Goal: Task Accomplishment & Management: Check status

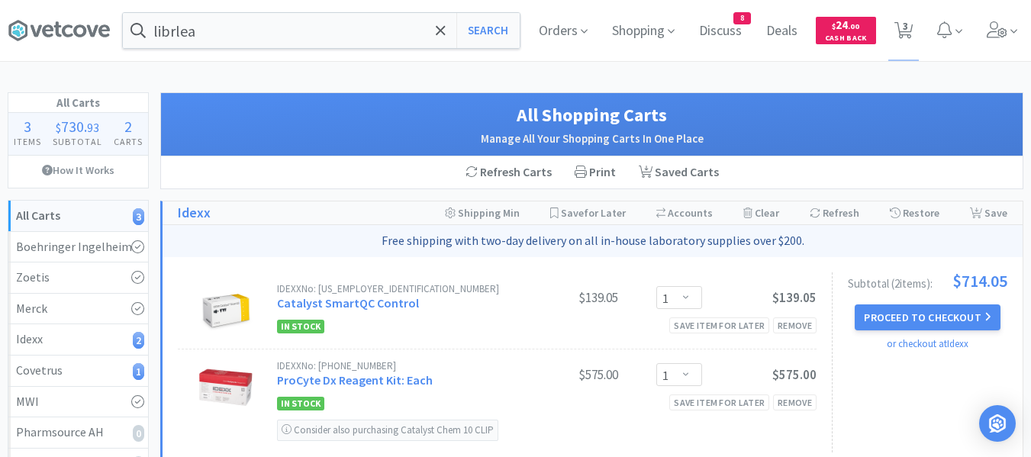
select select "1"
select select "4"
click at [558, 36] on span "Orders" at bounding box center [562, 30] width 61 height 61
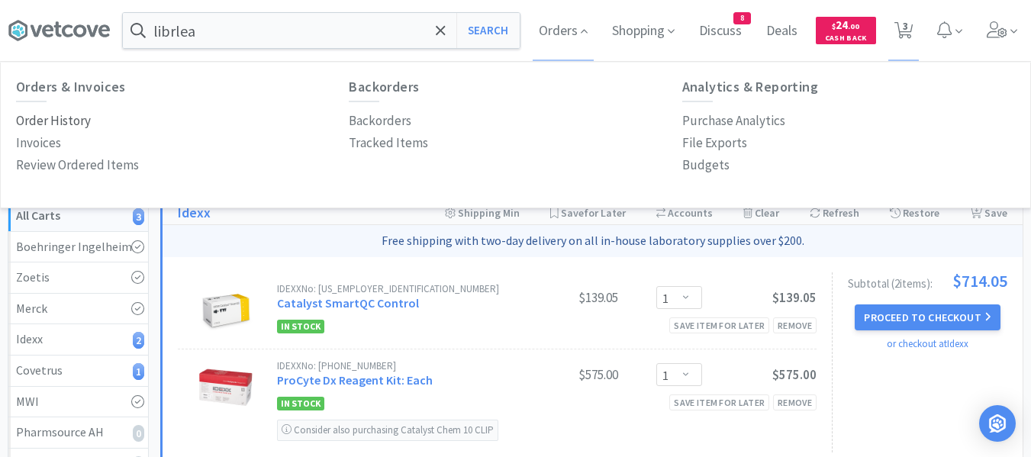
click at [50, 117] on p "Order History" at bounding box center [53, 121] width 75 height 21
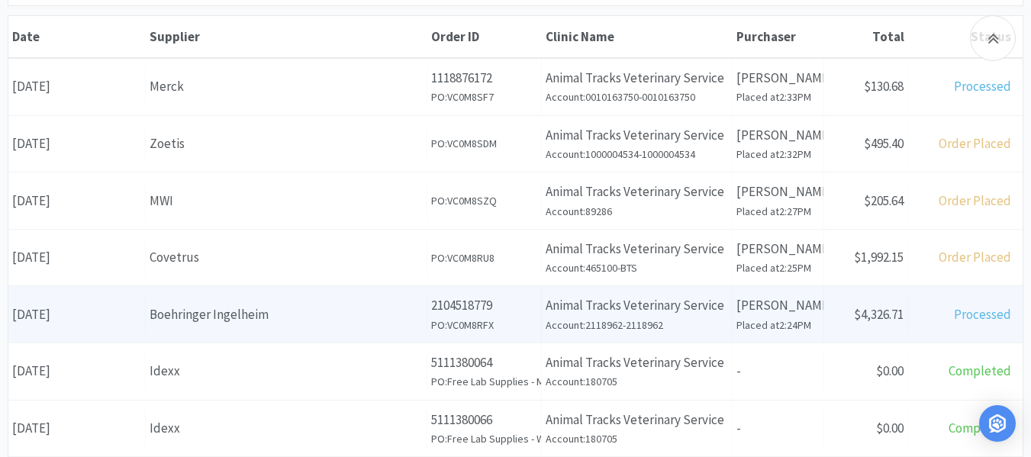
scroll to position [229, 0]
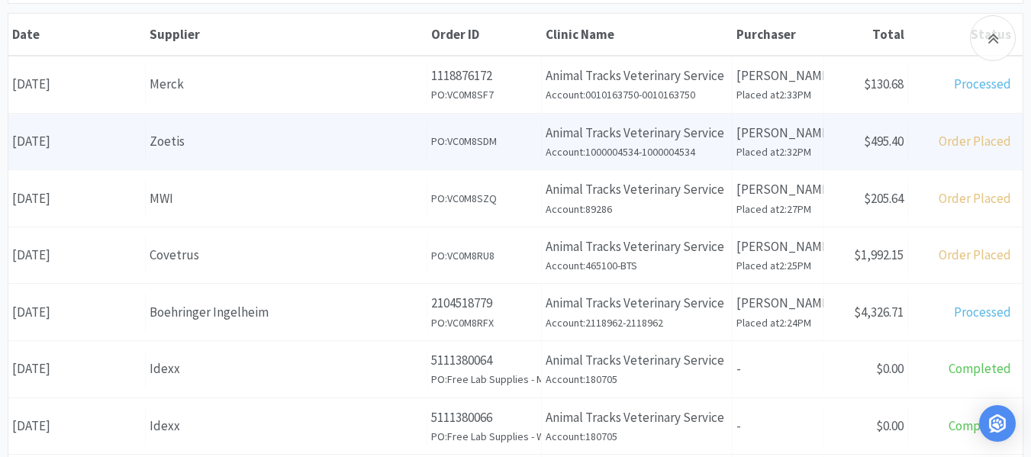
click at [304, 143] on div "Zoetis" at bounding box center [286, 141] width 273 height 21
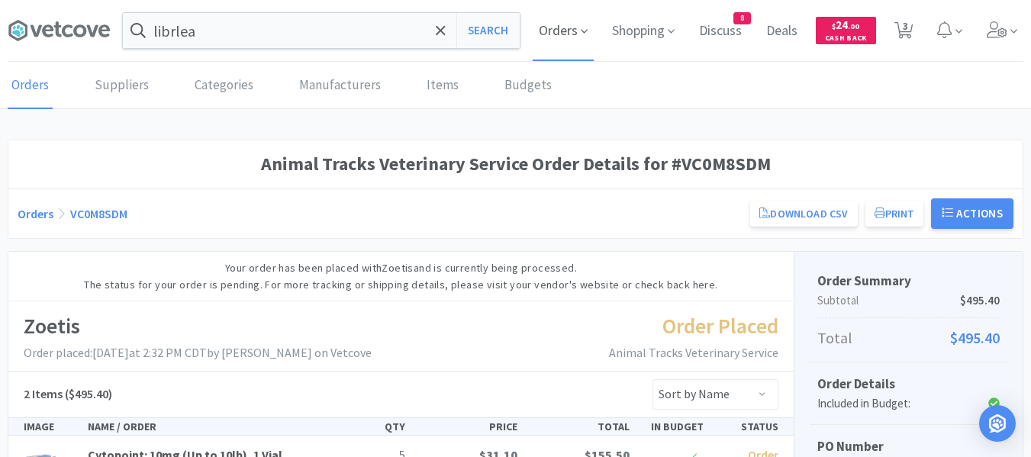
click at [543, 26] on span "Orders" at bounding box center [562, 30] width 61 height 61
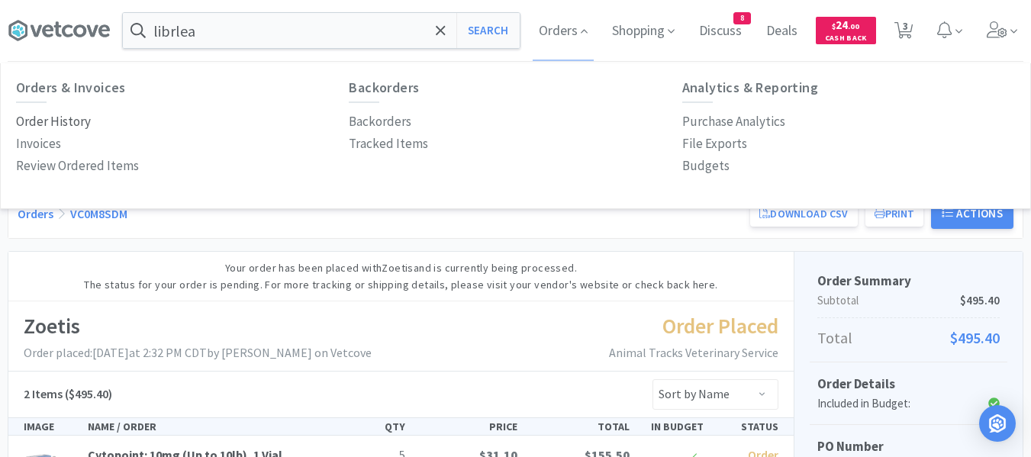
click at [68, 119] on p "Order History" at bounding box center [53, 121] width 75 height 21
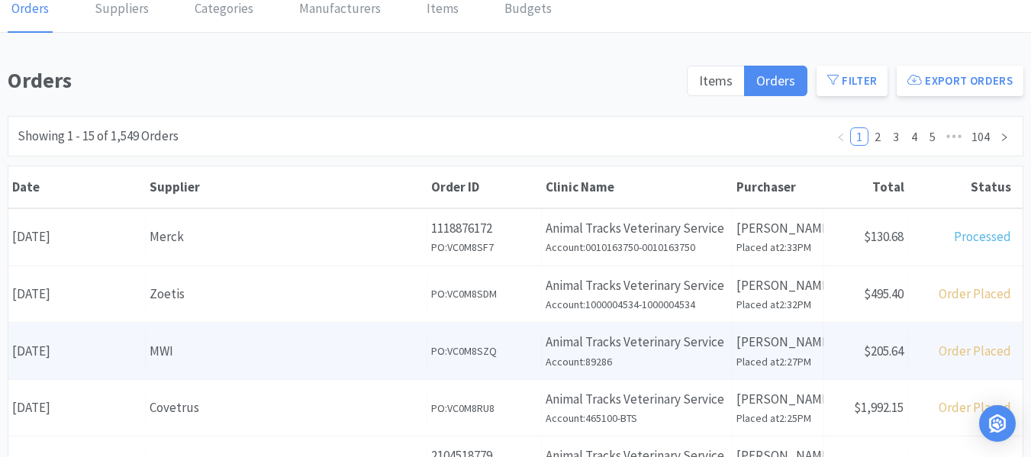
scroll to position [153, 0]
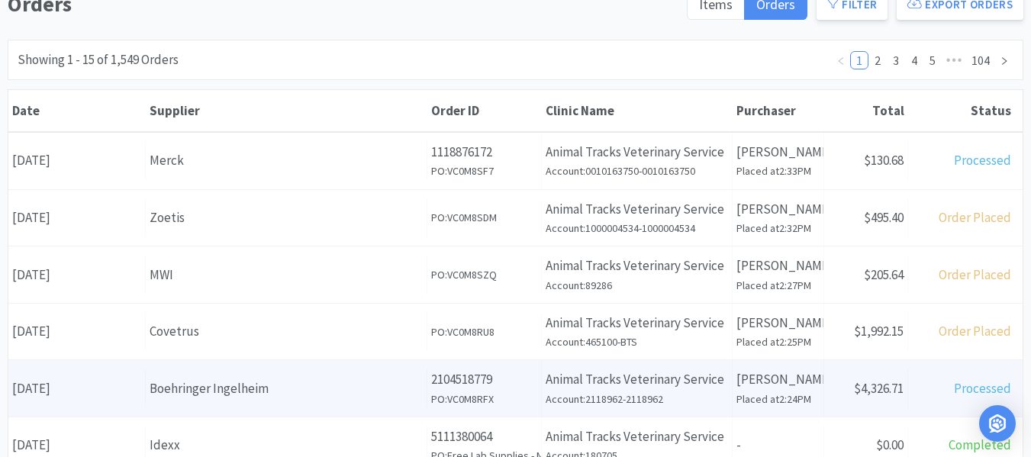
click at [255, 396] on div "Boehringer Ingelheim" at bounding box center [286, 388] width 273 height 21
